Goal: Transaction & Acquisition: Purchase product/service

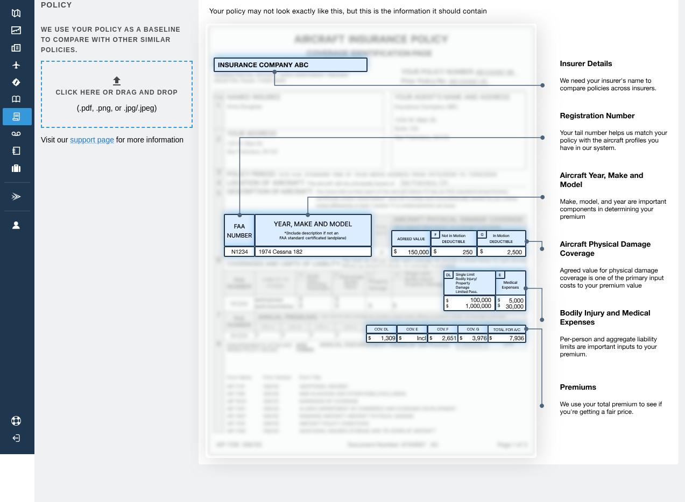
scroll to position [47, 0]
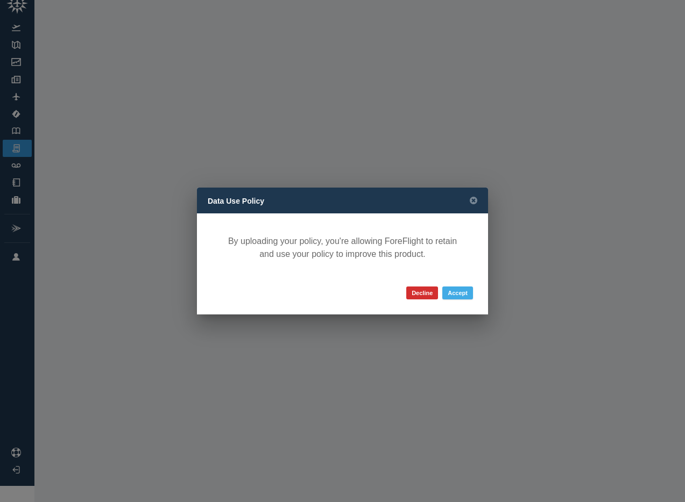
click at [460, 292] on button "Accept" at bounding box center [457, 293] width 31 height 13
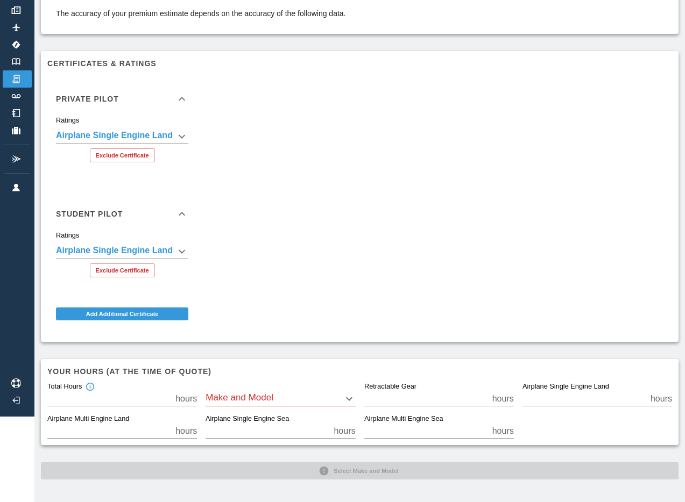
scroll to position [85, 0]
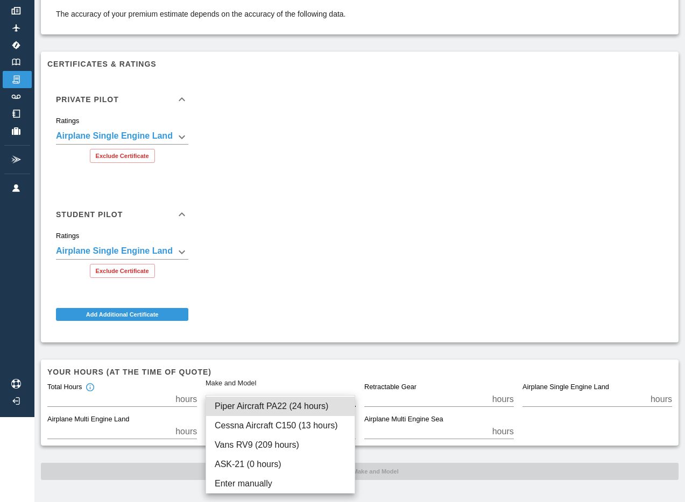
click at [288, 394] on body "**********" at bounding box center [342, 166] width 685 height 502
click at [279, 443] on li "Vans RV9 (209 hours)" at bounding box center [280, 445] width 148 height 19
type input "*****"
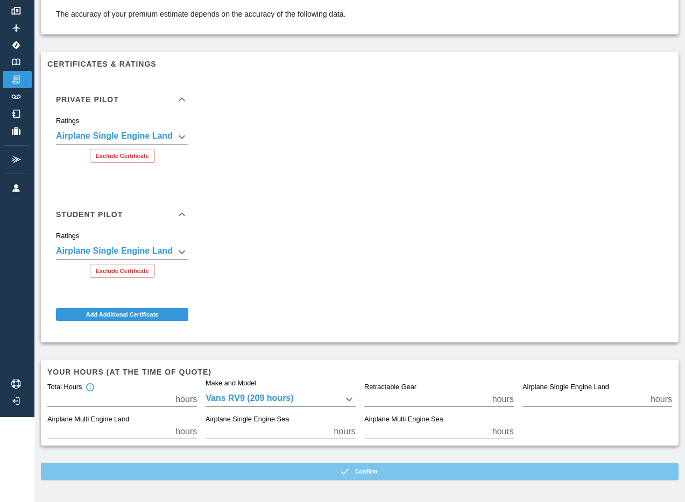
click at [377, 470] on button "Confirm" at bounding box center [359, 471] width 637 height 17
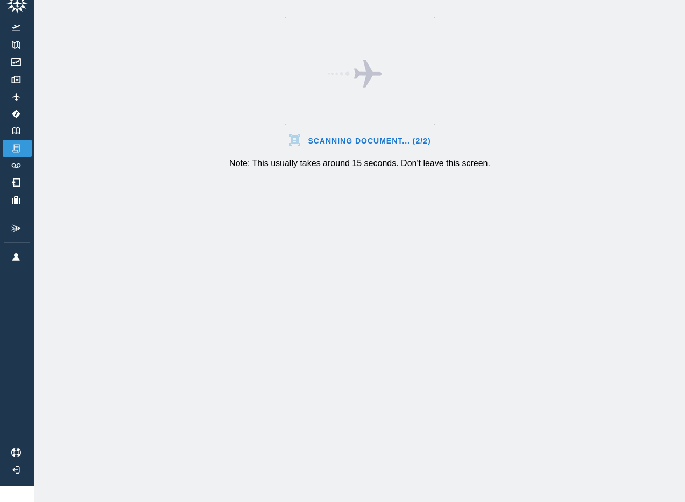
scroll to position [16, 0]
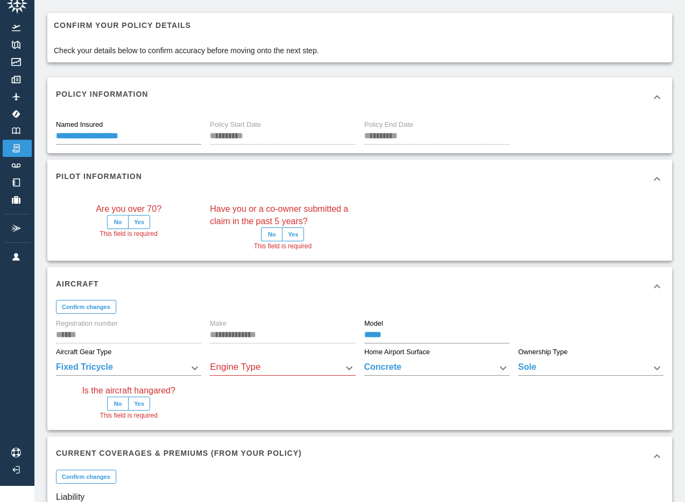
click at [118, 221] on button "No" at bounding box center [118, 222] width 22 height 14
click at [272, 235] on button "No" at bounding box center [272, 235] width 22 height 14
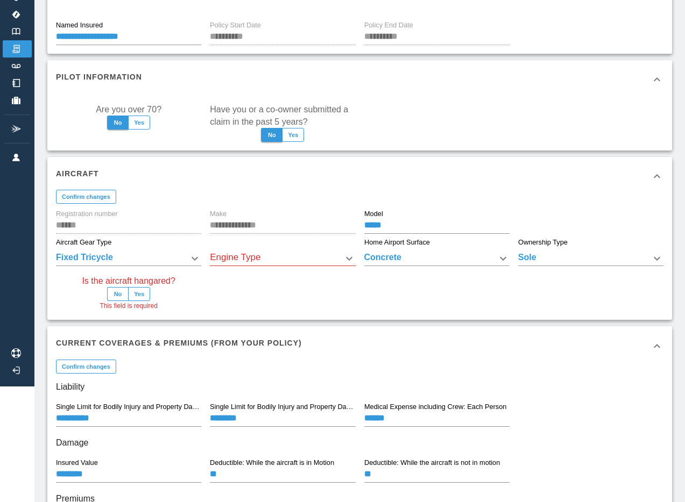
scroll to position [118, 0]
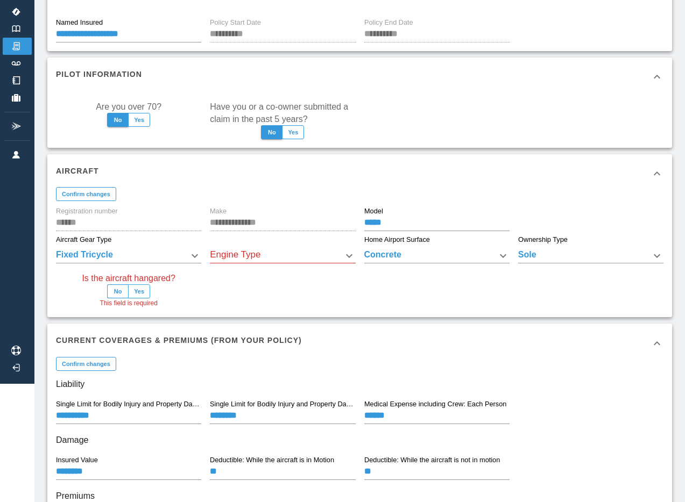
click at [143, 286] on button "Yes" at bounding box center [139, 292] width 22 height 14
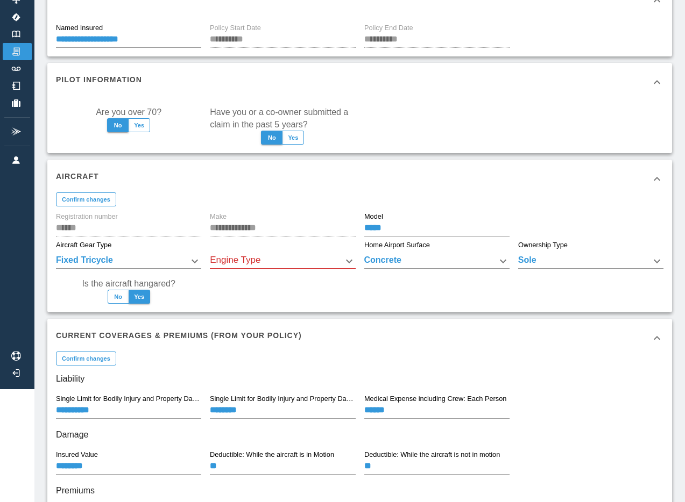
scroll to position [116, 0]
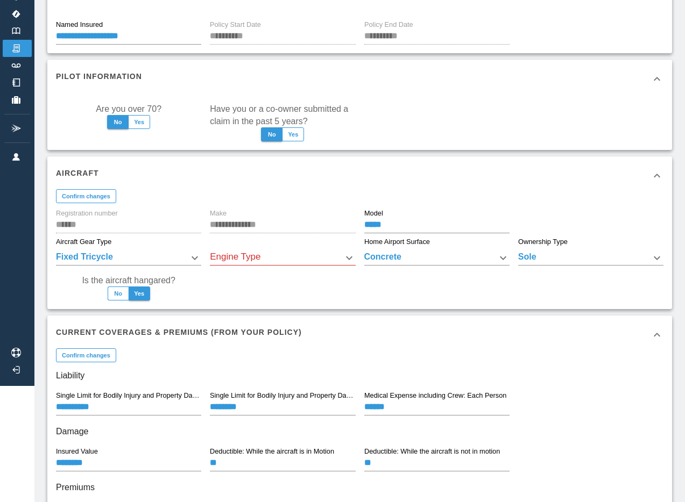
click at [292, 256] on body "**********" at bounding box center [342, 135] width 685 height 502
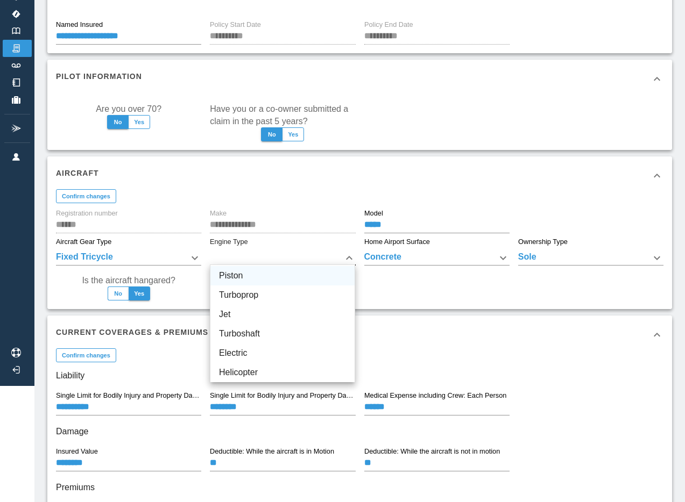
click at [246, 278] on li "Piston" at bounding box center [282, 275] width 144 height 19
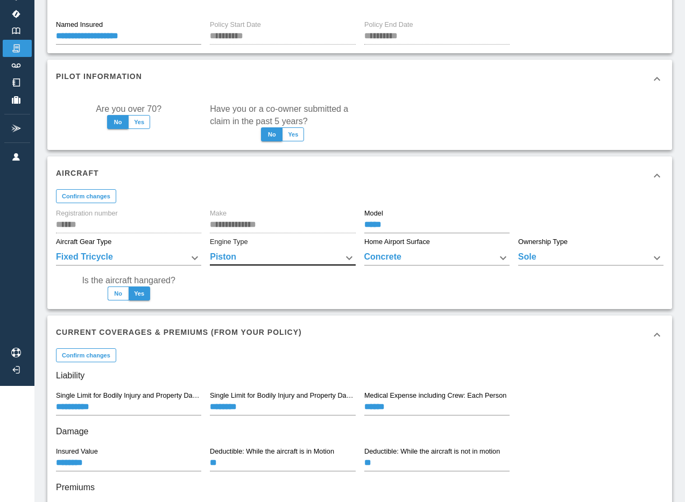
type input "******"
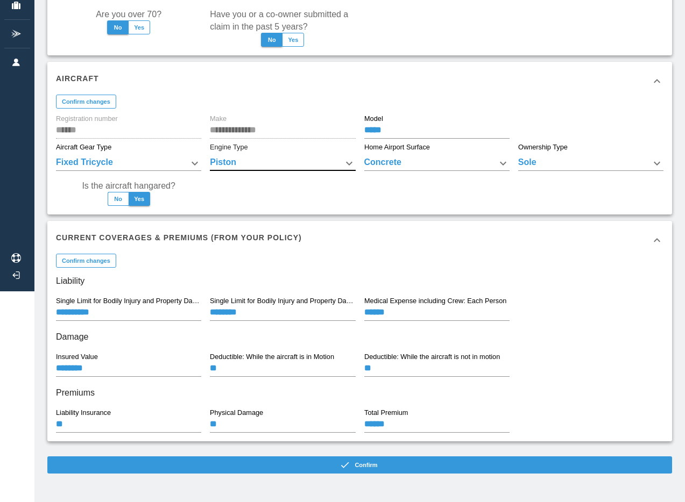
scroll to position [210, 0]
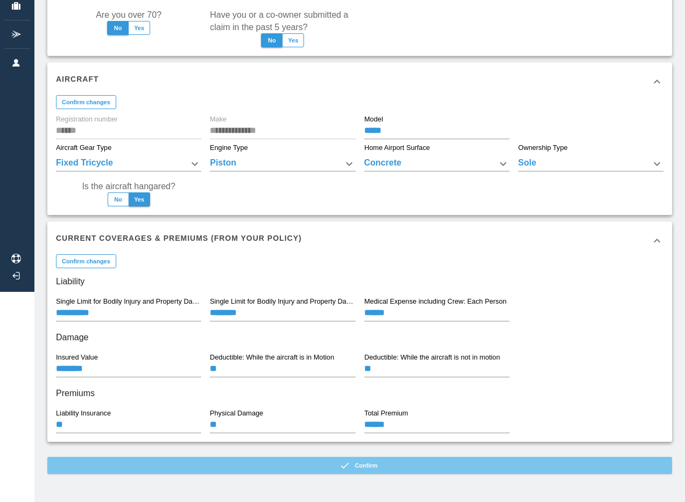
click at [391, 463] on button "Confirm" at bounding box center [359, 465] width 625 height 17
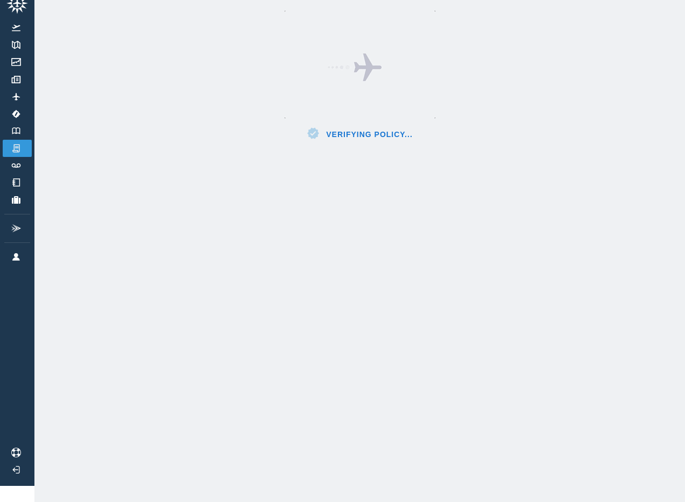
scroll to position [16, 0]
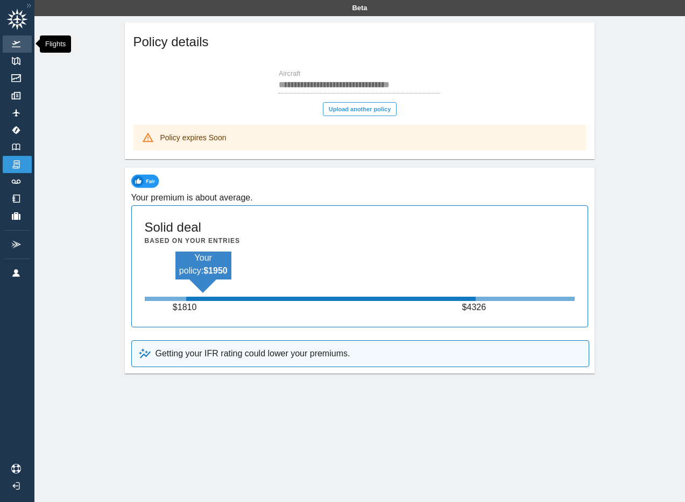
click at [16, 41] on img at bounding box center [16, 44] width 12 height 6
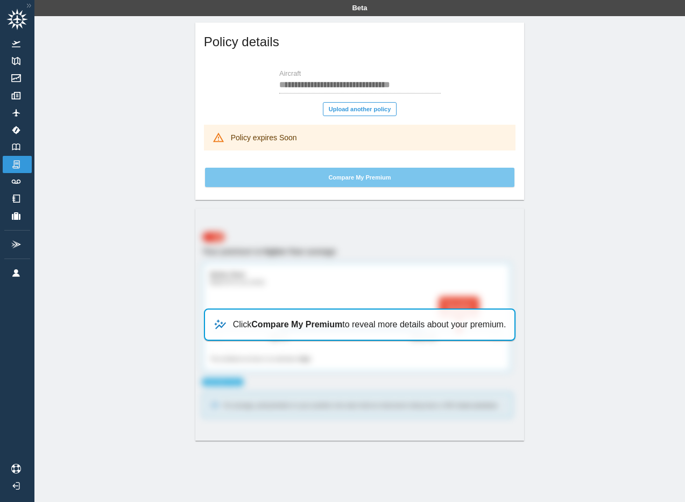
click at [379, 179] on button "Compare My Premium" at bounding box center [360, 177] width 310 height 19
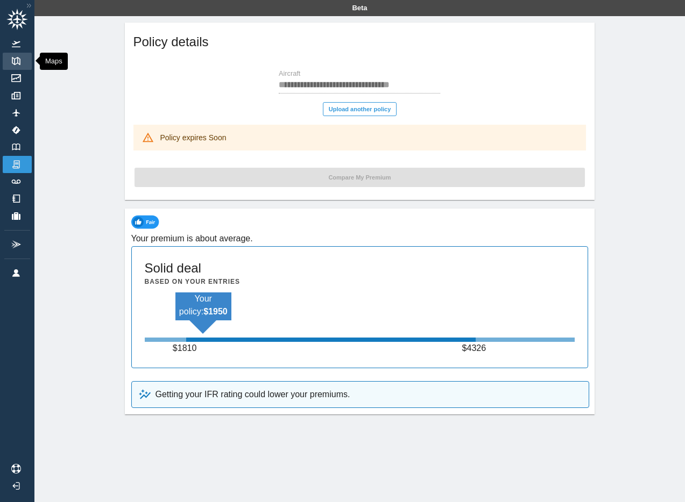
click at [13, 58] on img at bounding box center [16, 61] width 12 height 8
